Goal: Information Seeking & Learning: Learn about a topic

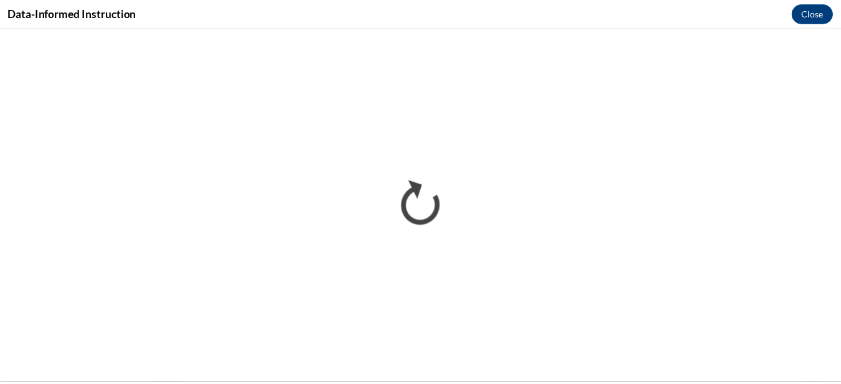
scroll to position [780, 0]
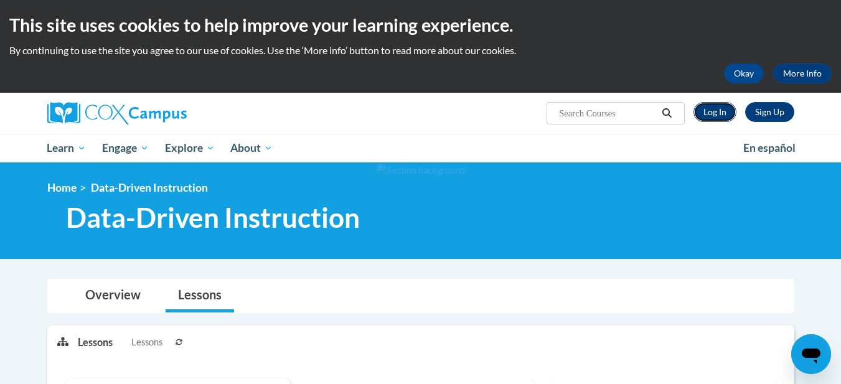
click at [709, 110] on link "Log In" at bounding box center [715, 112] width 43 height 20
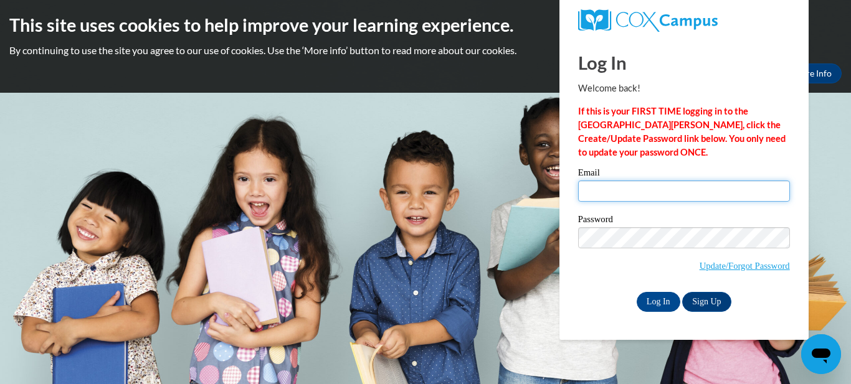
click at [638, 190] on input "Email" at bounding box center [684, 191] width 212 height 21
type input "[EMAIL_ADDRESS][PERSON_NAME][DOMAIN_NAME]"
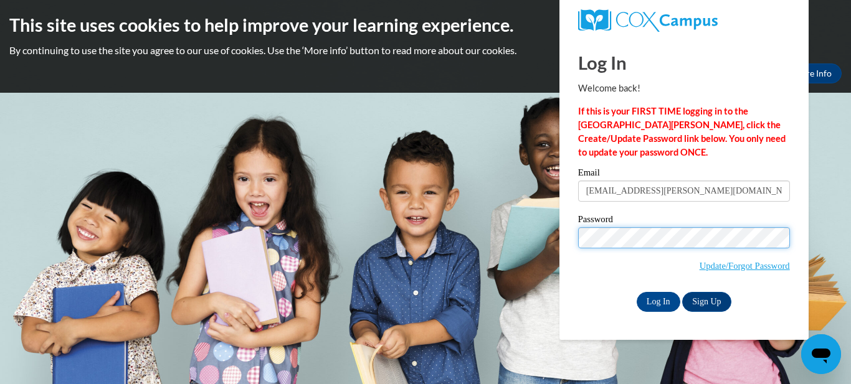
click at [636, 292] on input "Log In" at bounding box center [658, 302] width 44 height 20
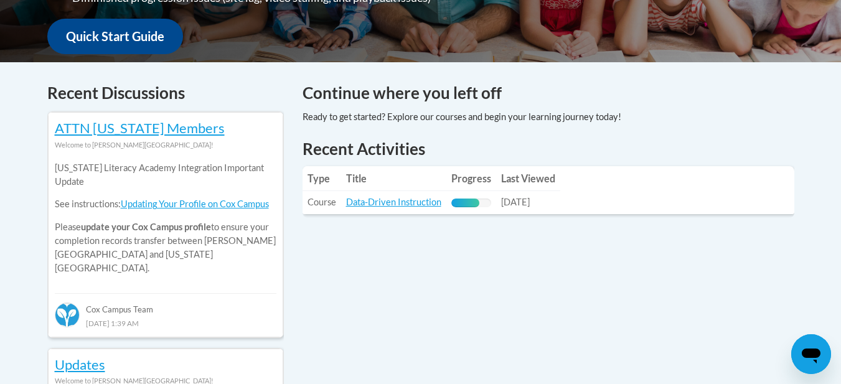
scroll to position [468, 0]
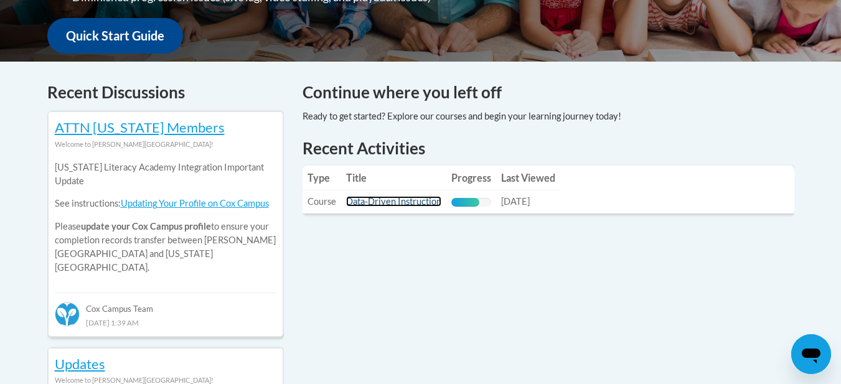
click at [406, 202] on link "Data-Driven Instruction" at bounding box center [393, 201] width 95 height 11
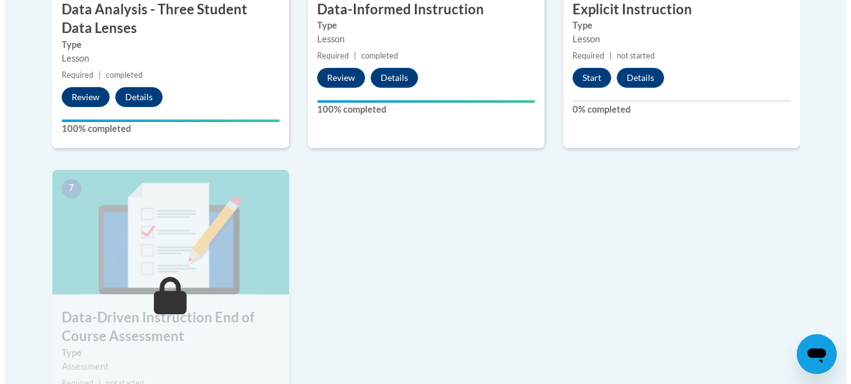
scroll to position [867, 0]
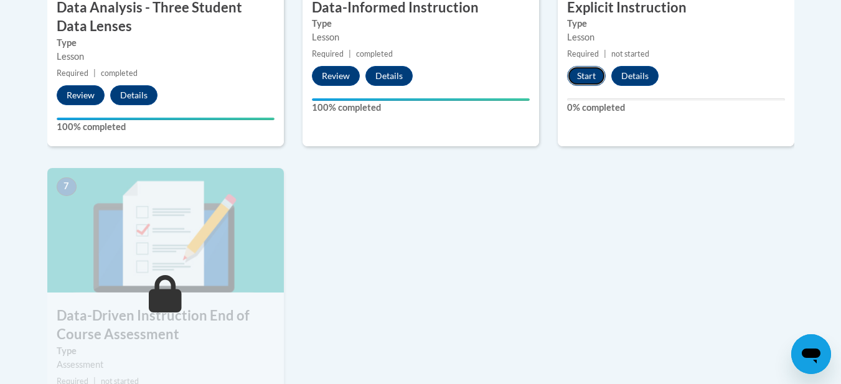
click at [589, 76] on button "Start" at bounding box center [586, 76] width 39 height 20
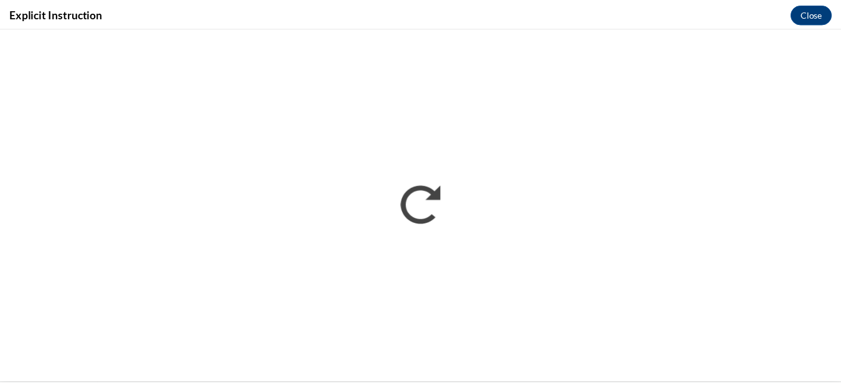
scroll to position [0, 0]
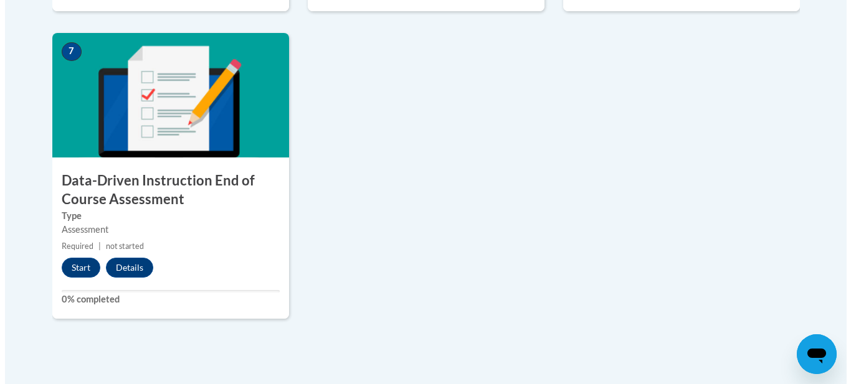
scroll to position [1002, 0]
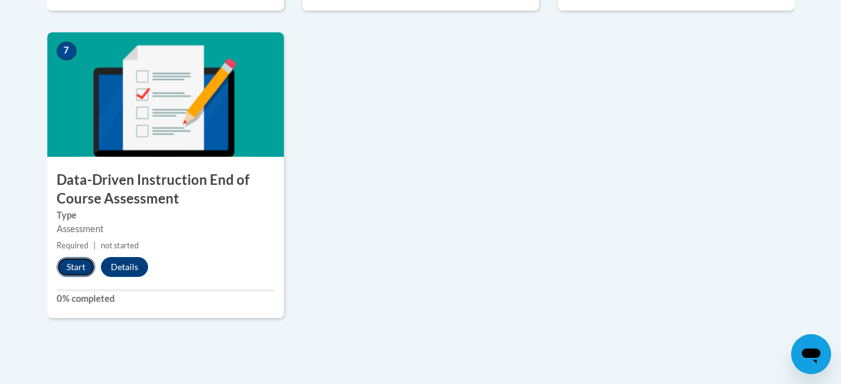
click at [83, 266] on button "Start" at bounding box center [76, 267] width 39 height 20
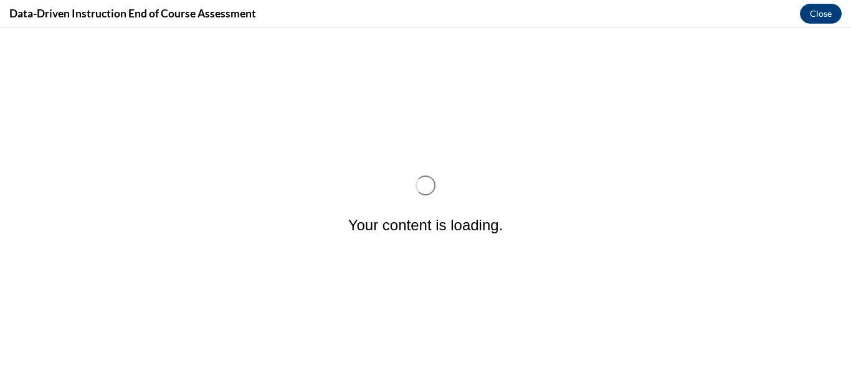
scroll to position [0, 0]
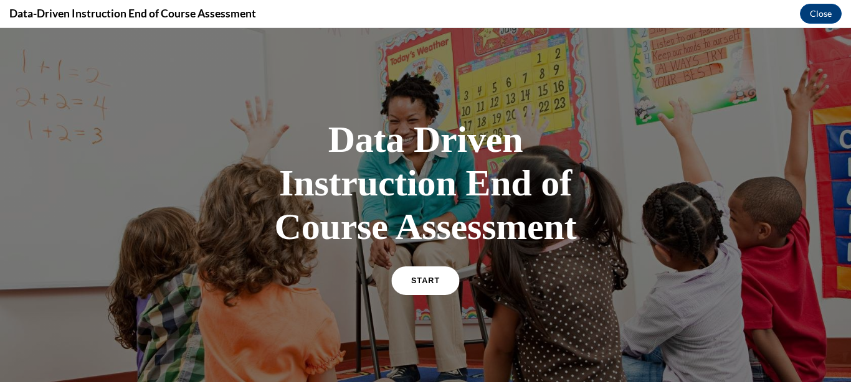
click at [413, 271] on link "START" at bounding box center [425, 280] width 68 height 29
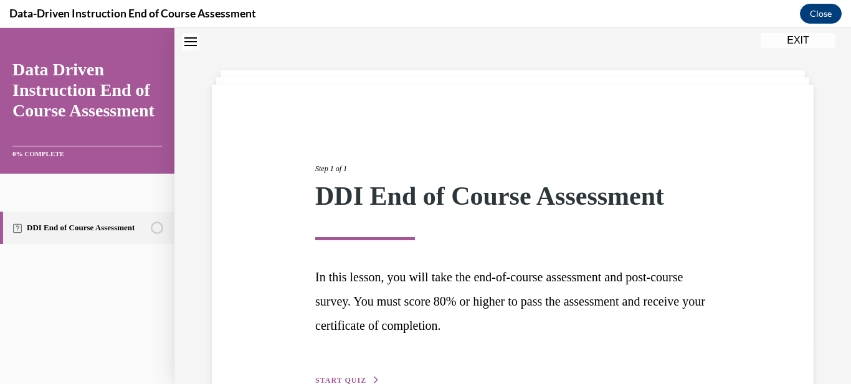
scroll to position [116, 0]
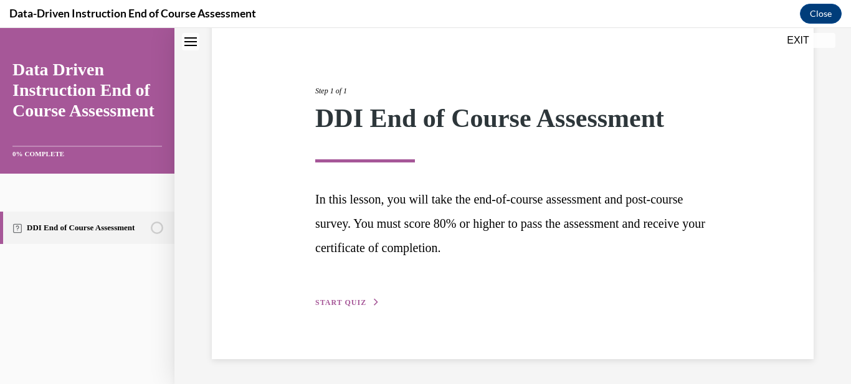
click at [361, 299] on span "START QUIZ" at bounding box center [340, 302] width 51 height 9
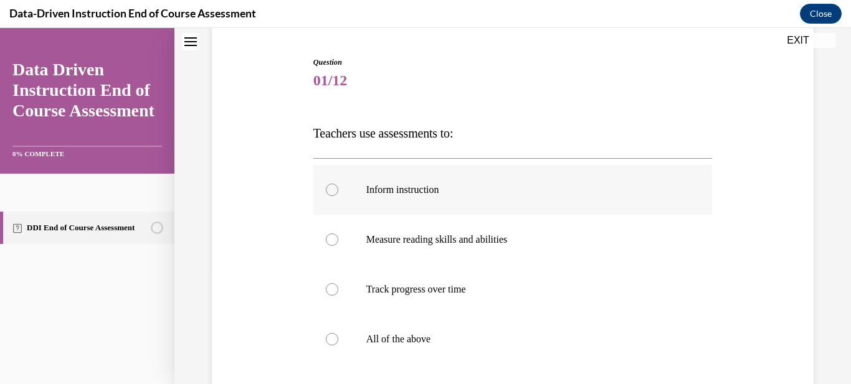
scroll to position [138, 0]
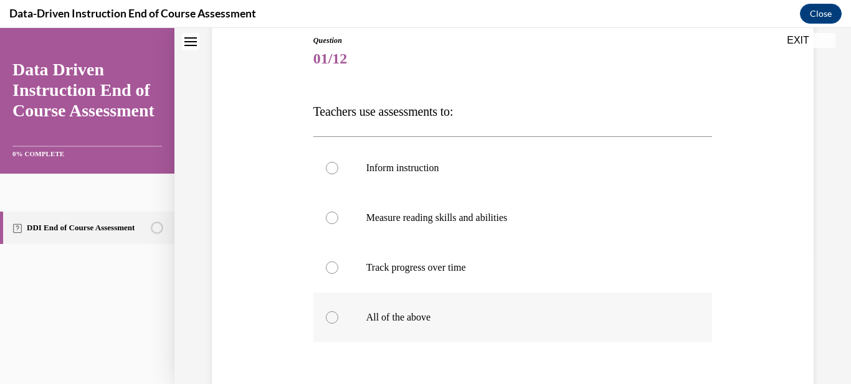
click at [408, 337] on label "All of the above" at bounding box center [512, 318] width 399 height 50
click at [338, 324] on input "All of the above" at bounding box center [332, 317] width 12 height 12
radio input "true"
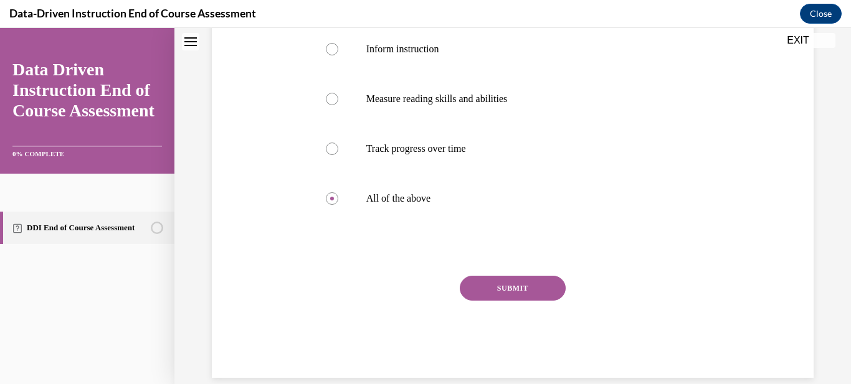
click at [500, 293] on button "SUBMIT" at bounding box center [513, 288] width 106 height 25
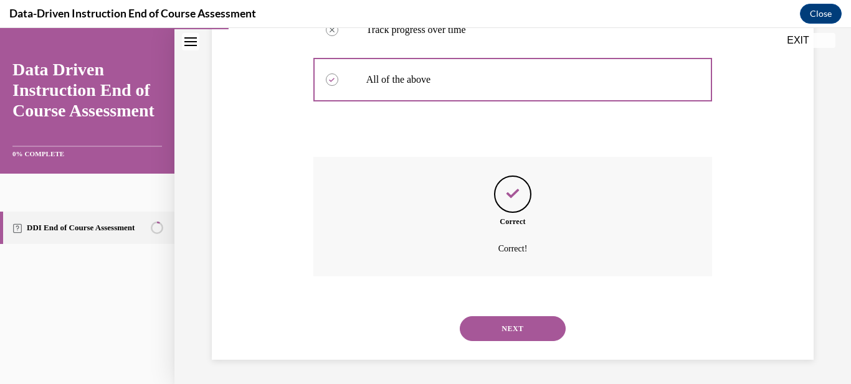
scroll to position [377, 0]
click at [499, 328] on button "NEXT" at bounding box center [513, 328] width 106 height 25
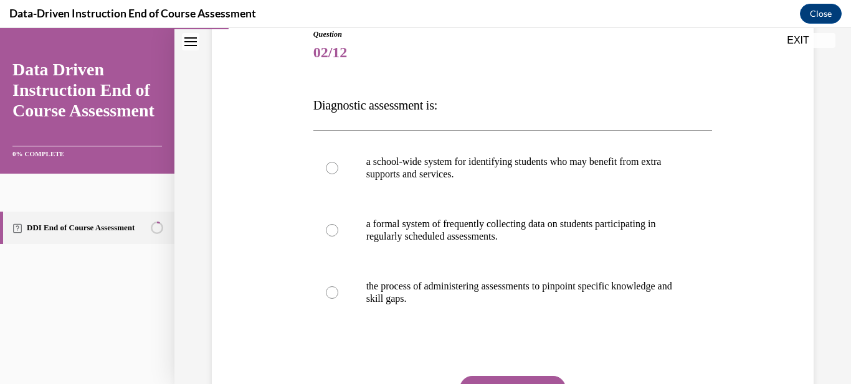
scroll to position [145, 0]
